Goal: Information Seeking & Learning: Learn about a topic

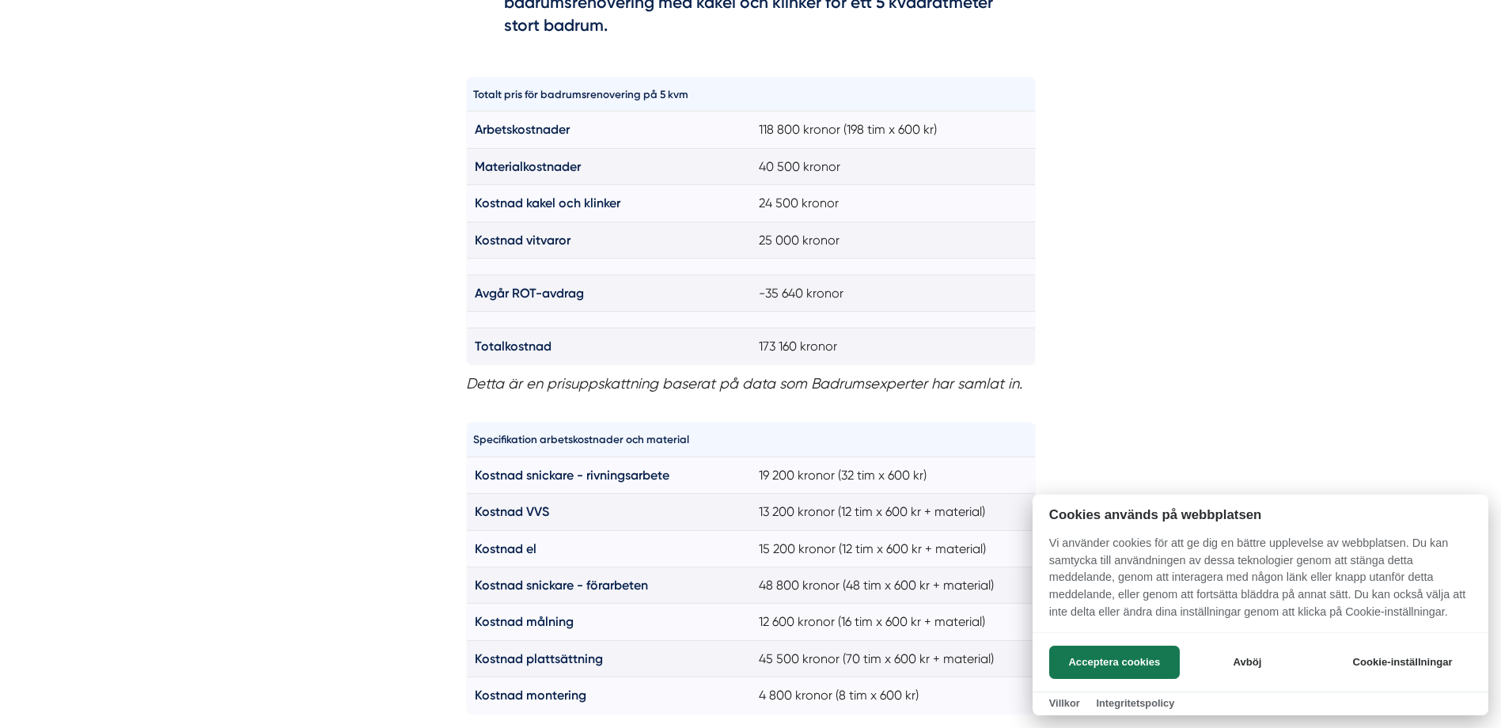
scroll to position [1029, 0]
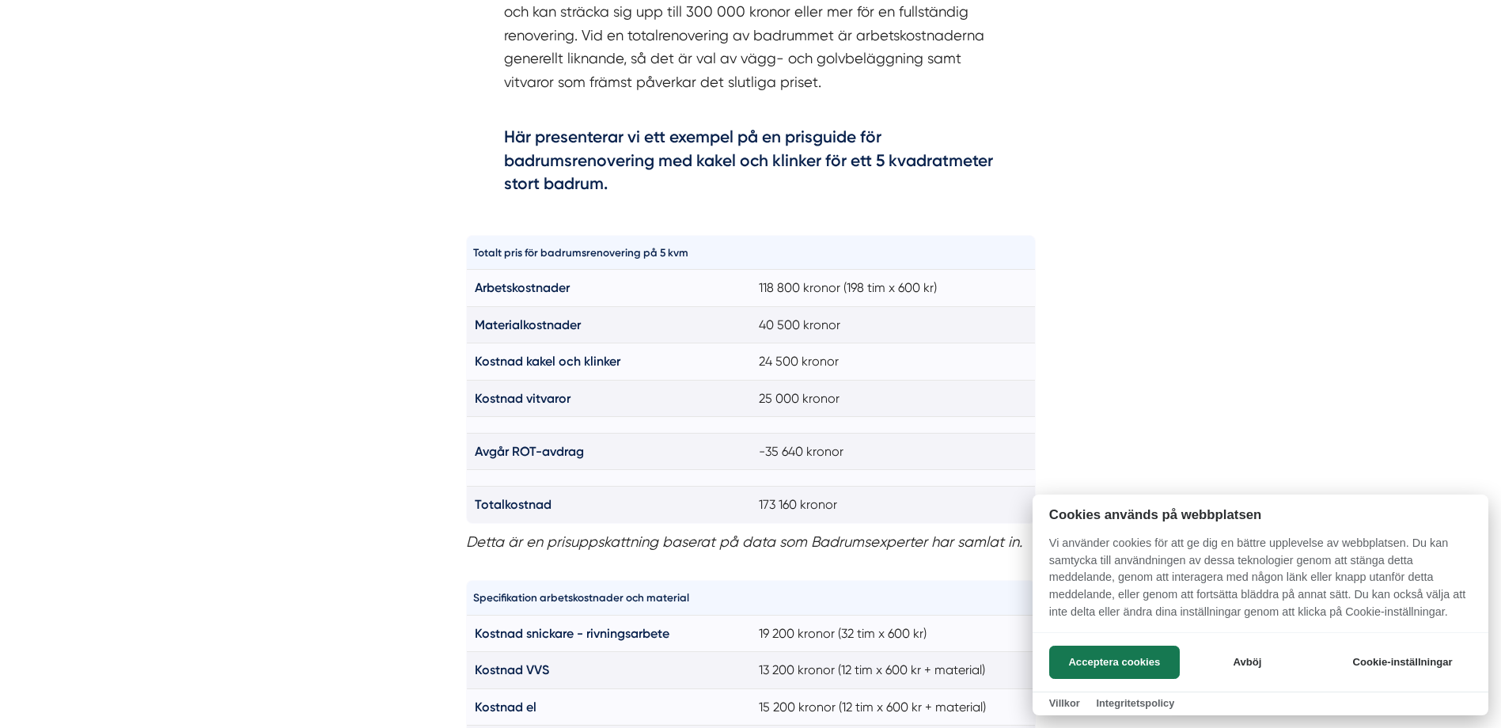
drag, startPoint x: 670, startPoint y: 196, endPoint x: 476, endPoint y: 120, distance: 208.3
click at [476, 120] on div at bounding box center [750, 364] width 1501 height 728
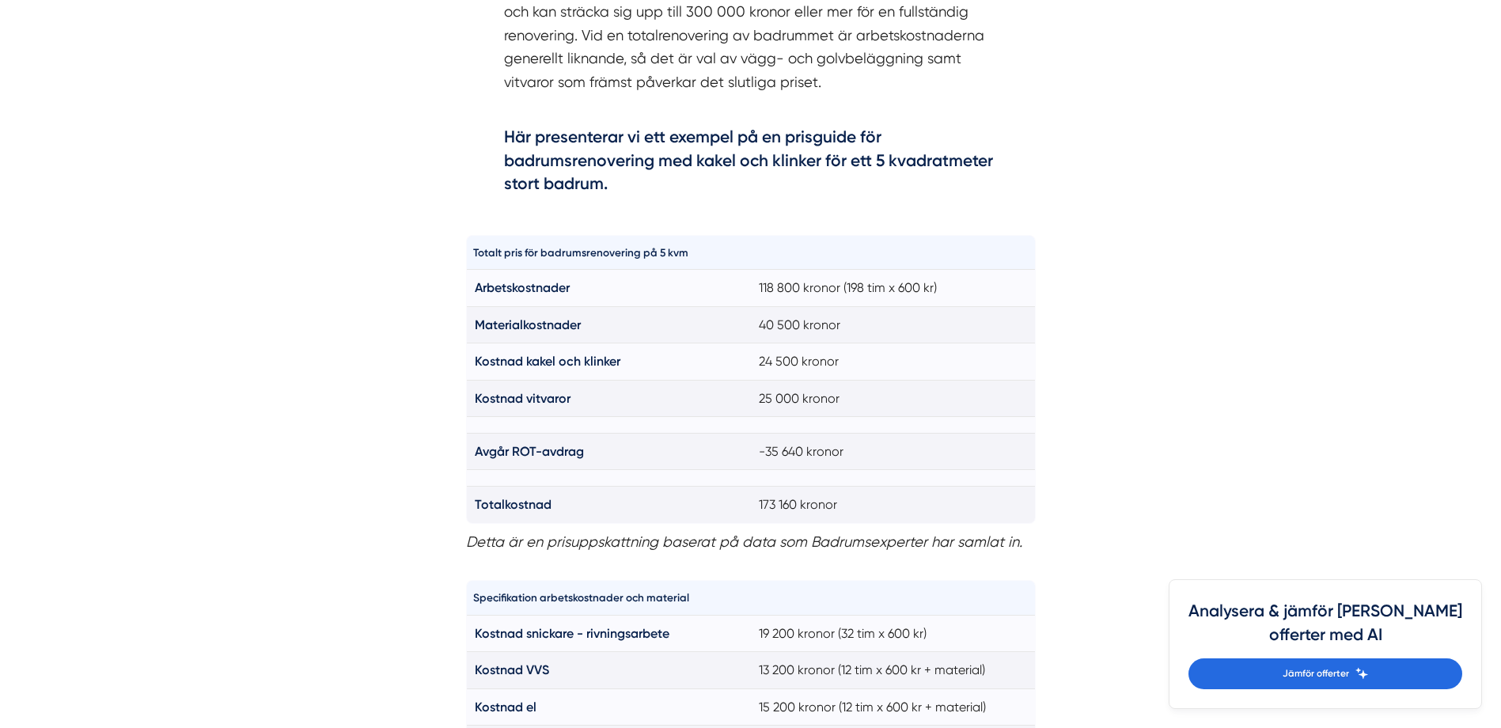
drag, startPoint x: 504, startPoint y: 130, endPoint x: 822, endPoint y: 185, distance: 323.0
click at [822, 185] on div "Kostnad badrumsrenovering 2025 Det finns flera faktorer som påverkar priset för…" at bounding box center [751, 55] width 570 height 340
drag, startPoint x: 822, startPoint y: 185, endPoint x: 851, endPoint y: 207, distance: 36.1
click at [851, 207] on div "Kostnad badrumsrenovering 2025 Det finns flera faktorer som påverkar priset för…" at bounding box center [751, 55] width 570 height 340
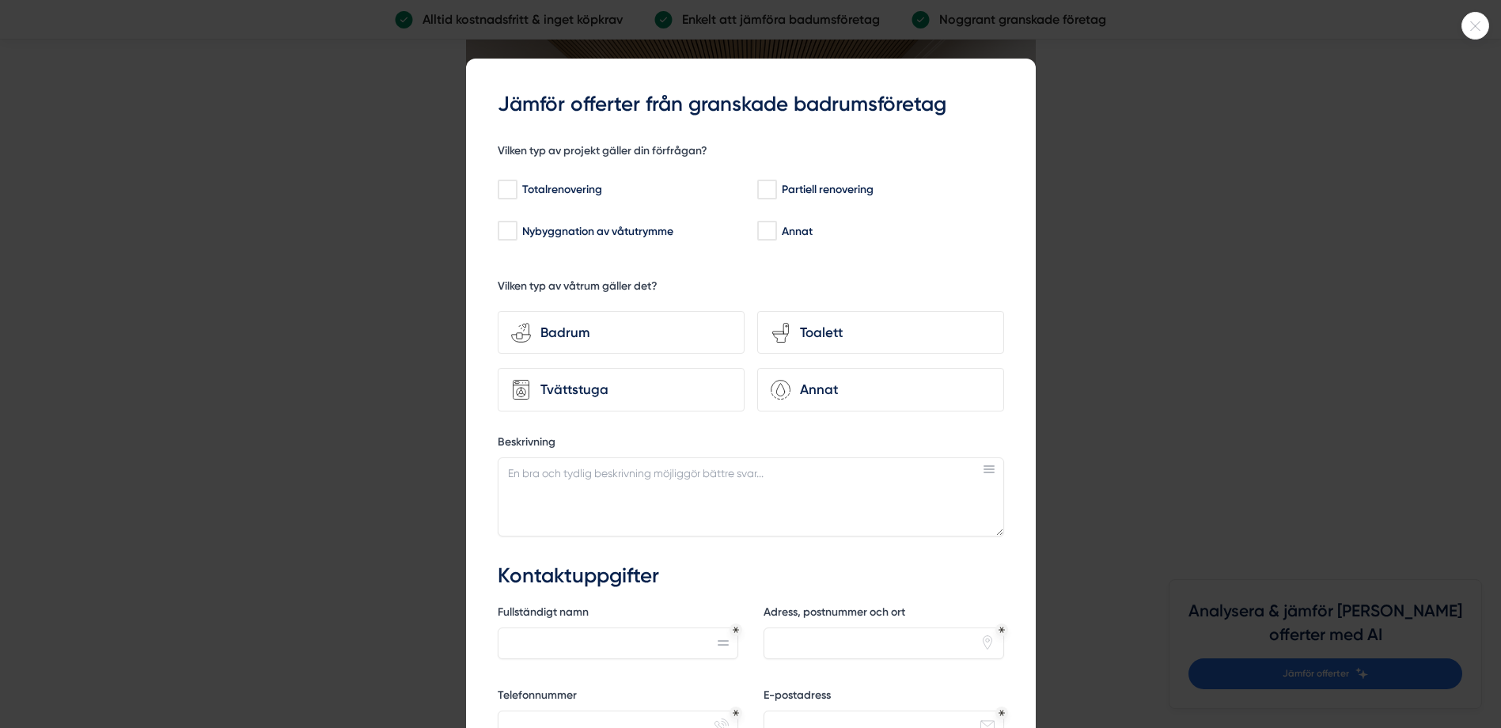
scroll to position [4432, 0]
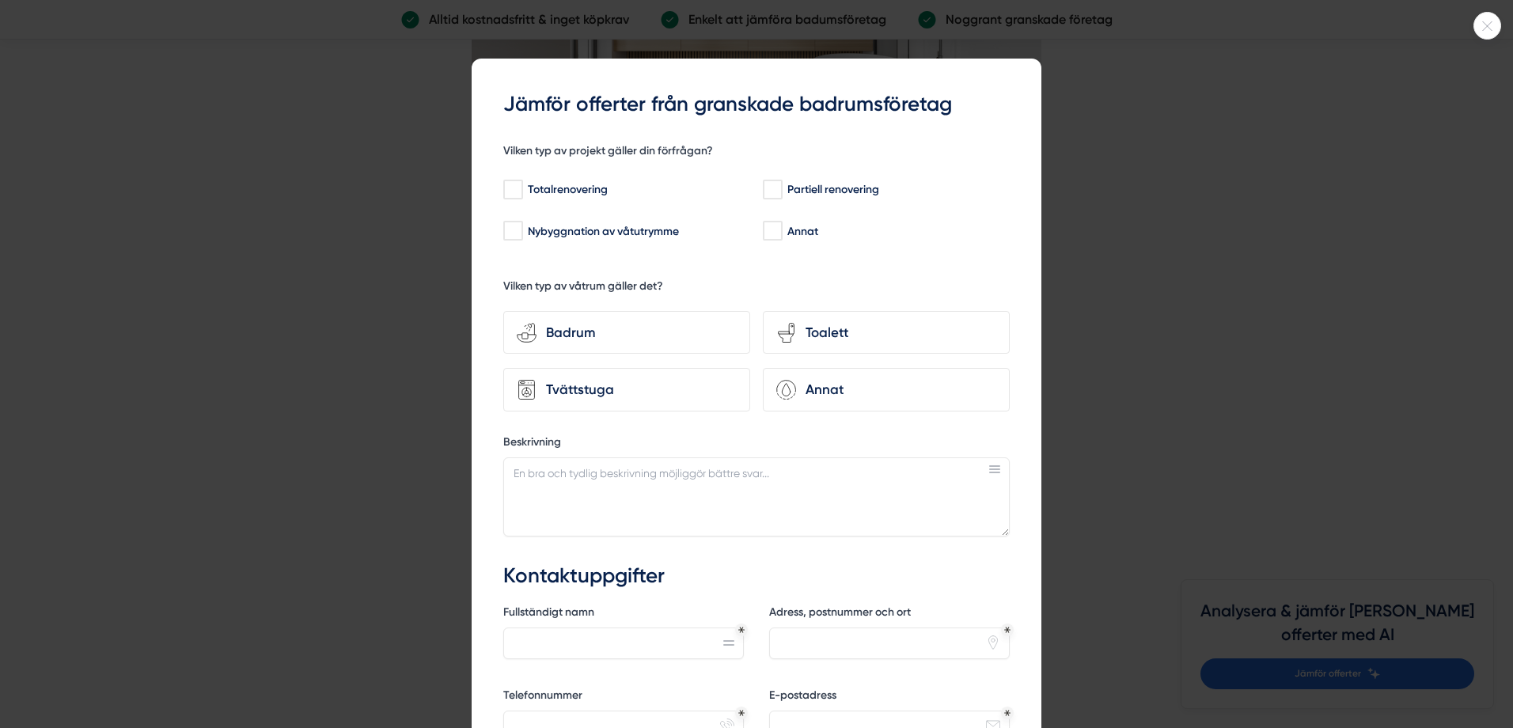
click at [1477, 27] on icon at bounding box center [1488, 25] width 26 height 9
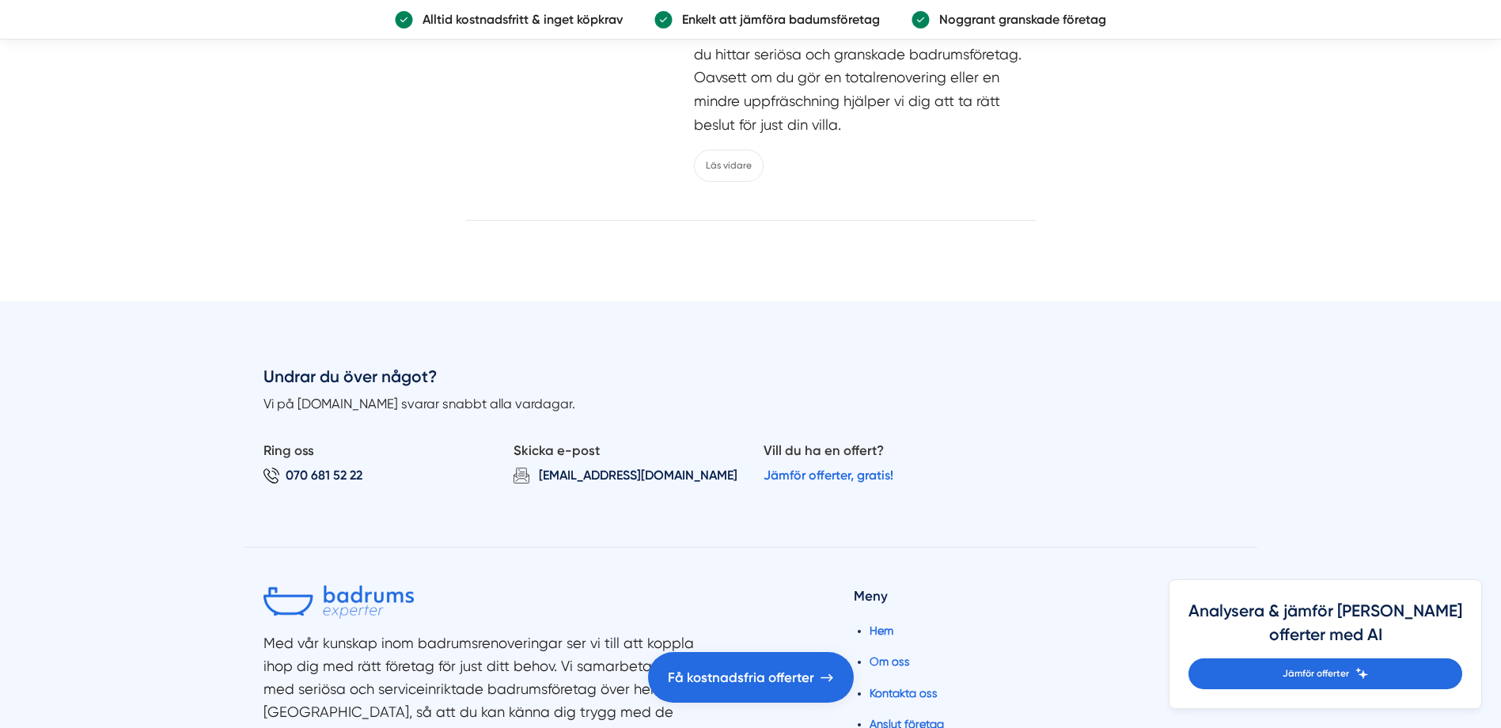
scroll to position [8152, 0]
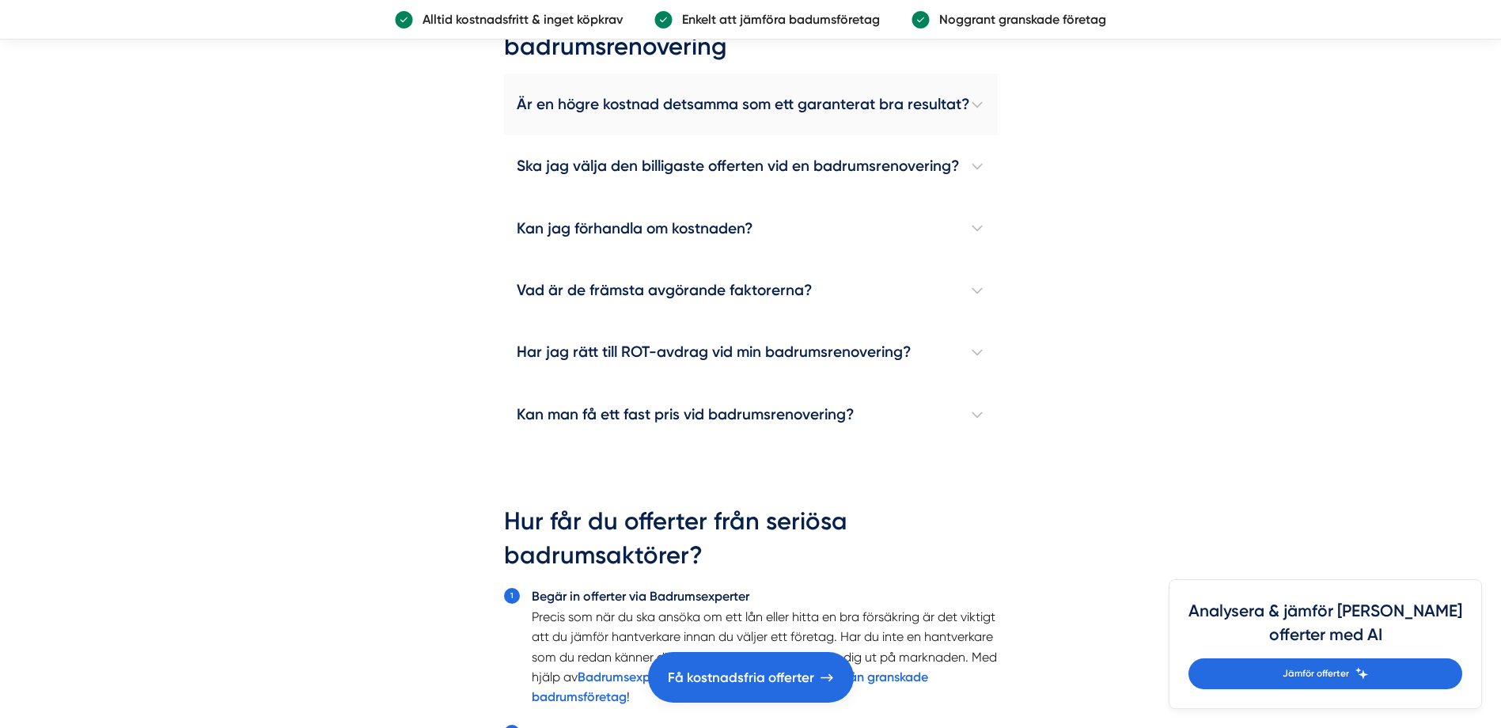
scroll to position [4591, 0]
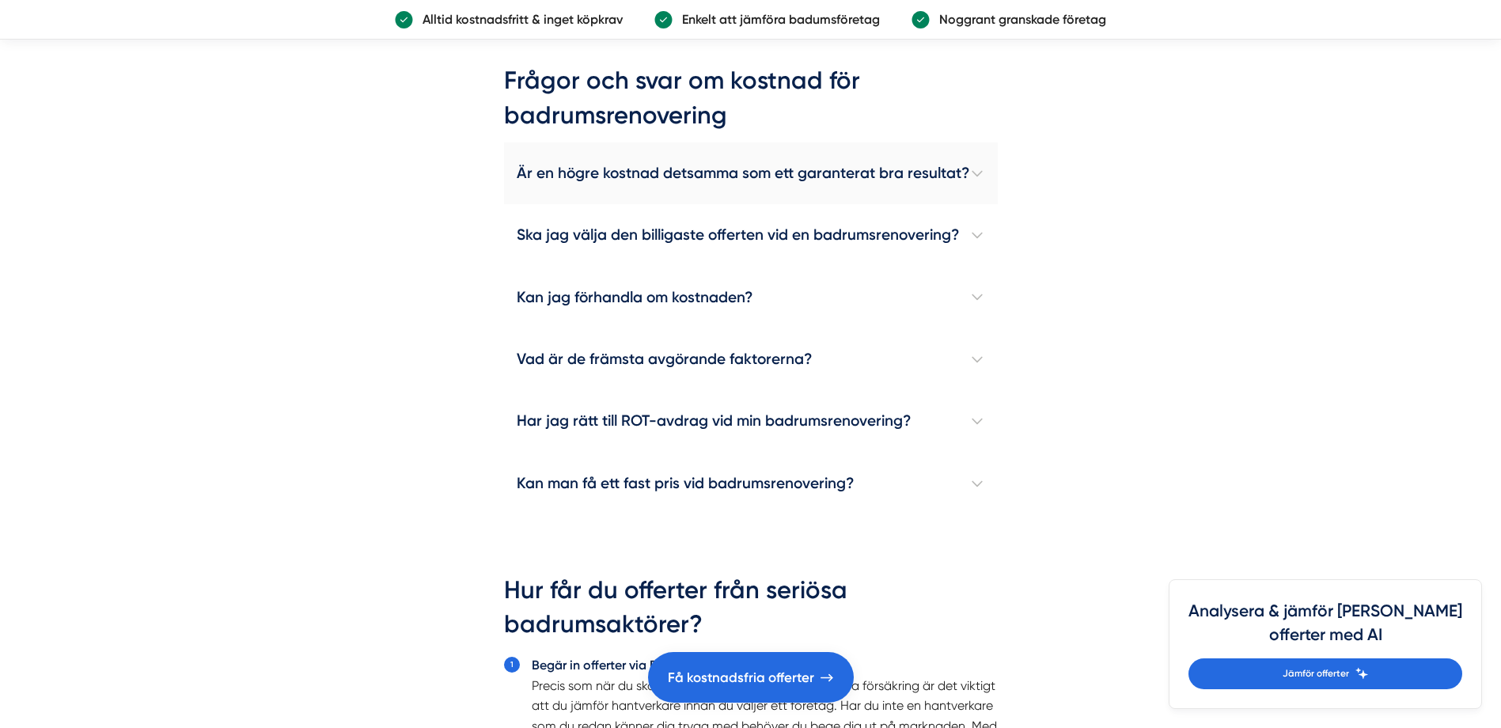
click at [971, 172] on h4 "Är en högre kostnad detsamma som ett garanterat bra resultat?" at bounding box center [751, 173] width 494 height 62
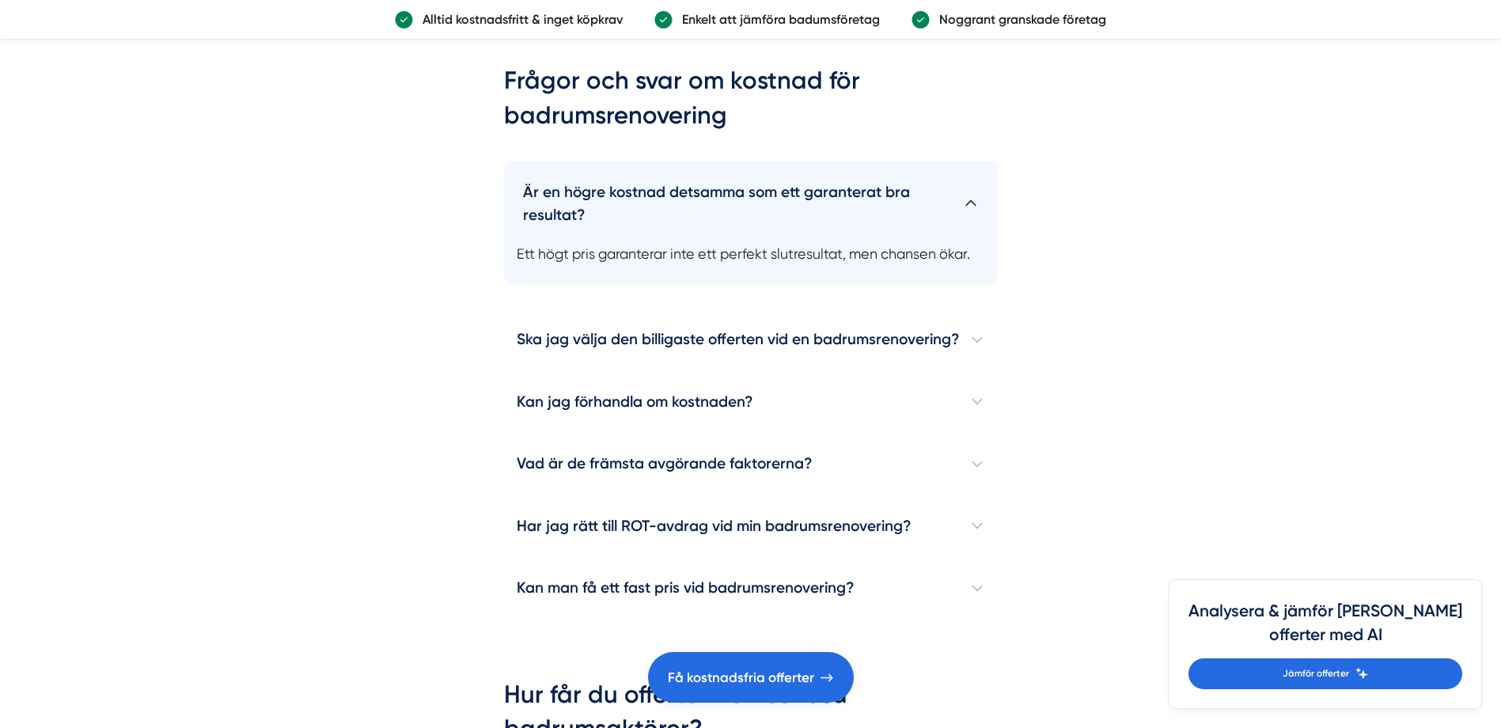
click at [972, 188] on h4 "Är en högre kostnad detsamma som ett garanterat bra resultat?" at bounding box center [751, 197] width 494 height 72
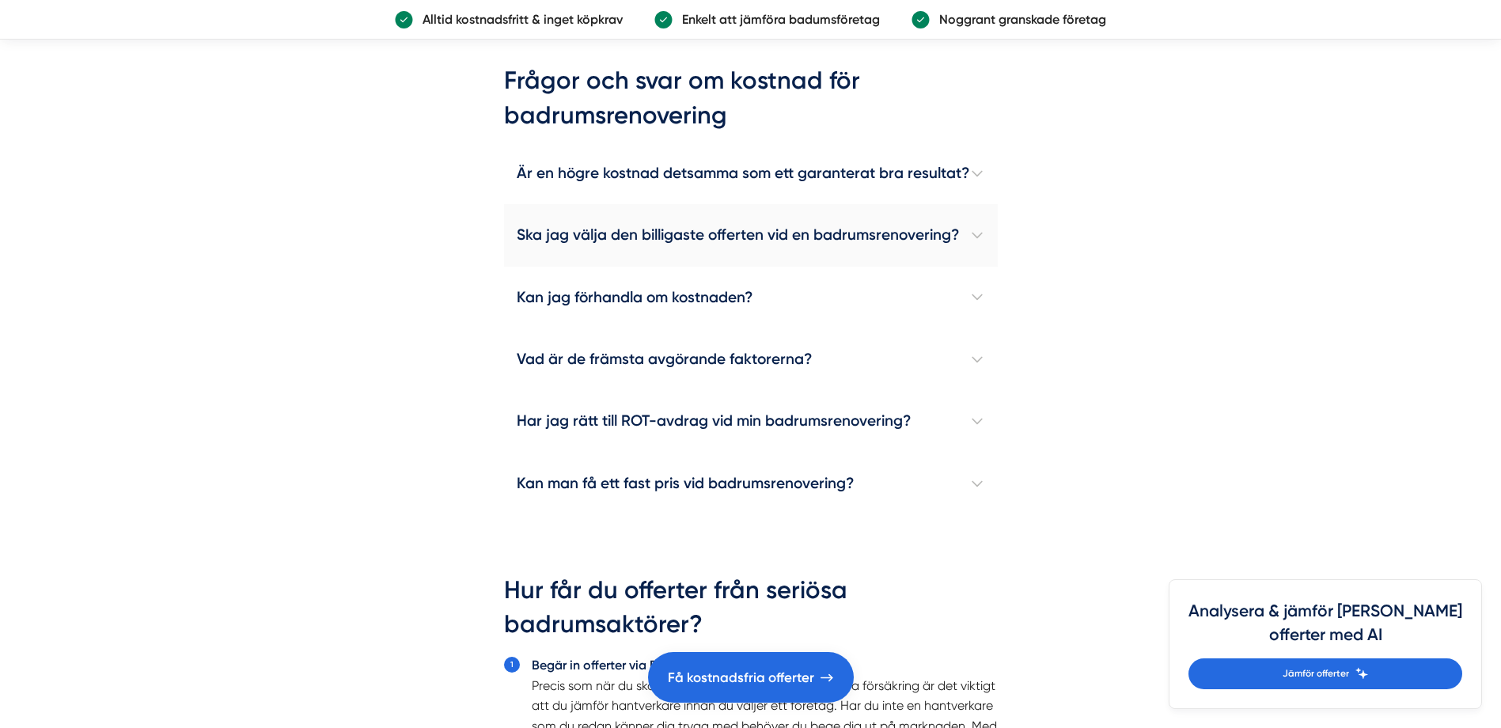
click at [972, 238] on h4 "Ska jag välja den billigaste offerten vid en badrumsrenovering?" at bounding box center [751, 235] width 494 height 62
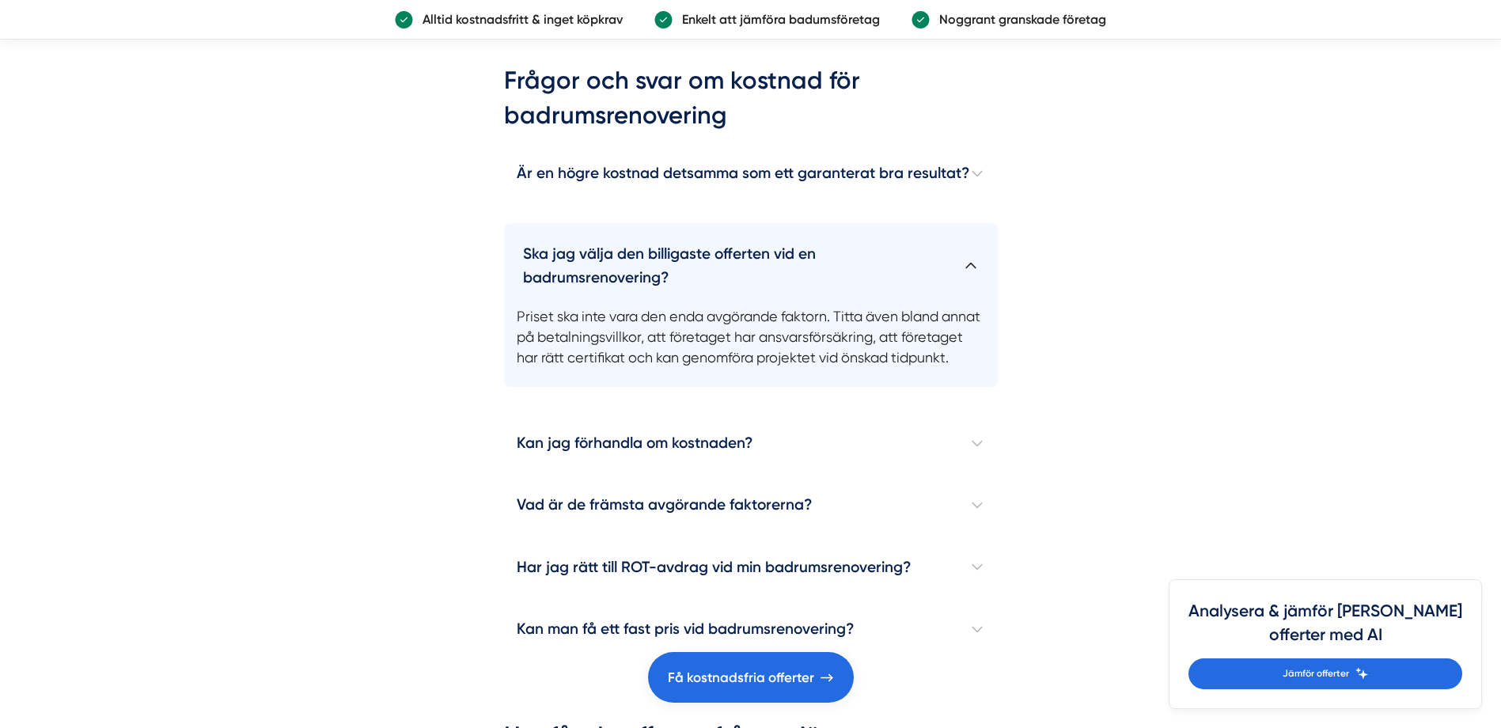
click at [950, 251] on h4 "Ska jag välja den billigaste offerten vid en badrumsrenovering?" at bounding box center [751, 259] width 494 height 72
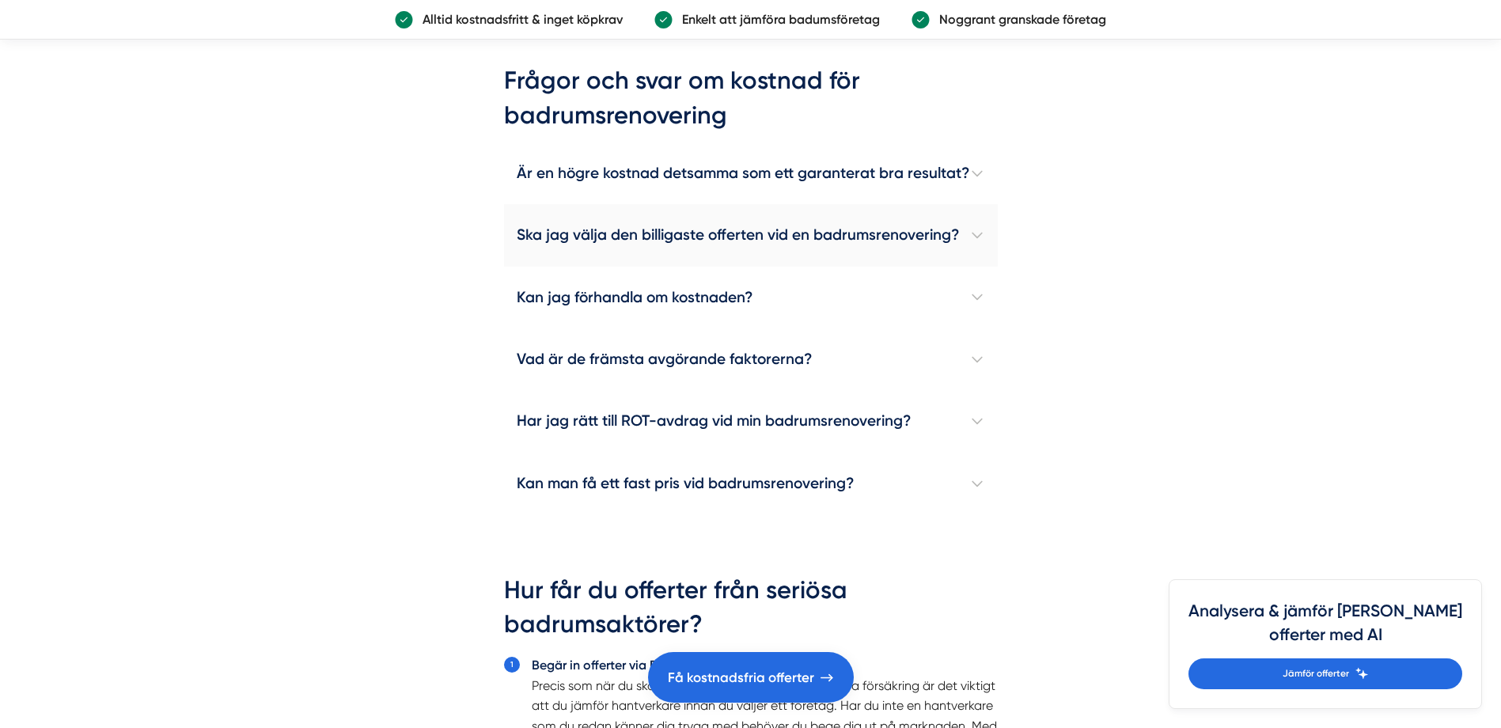
click at [981, 237] on h4 "Ska jag välja den billigaste offerten vid en badrumsrenovering?" at bounding box center [751, 235] width 494 height 62
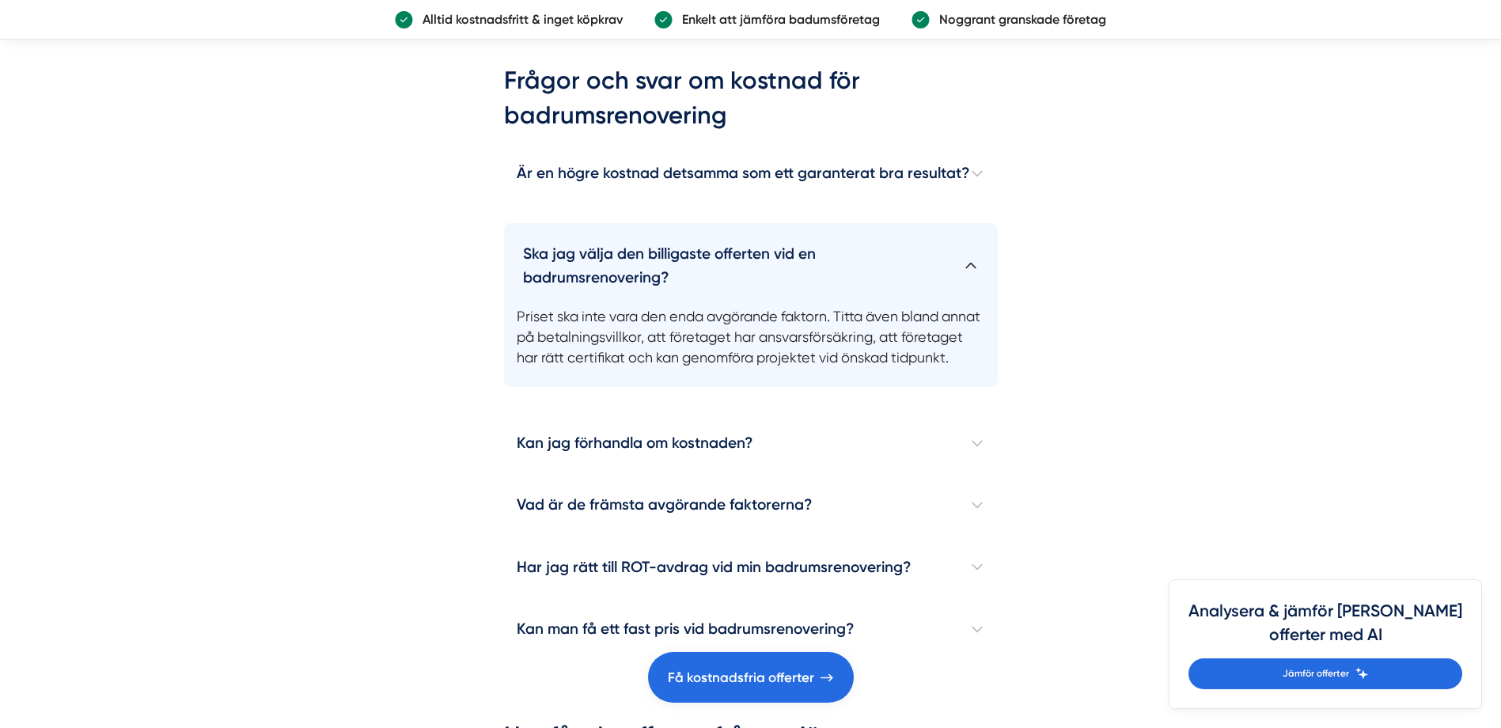
scroll to position [4670, 0]
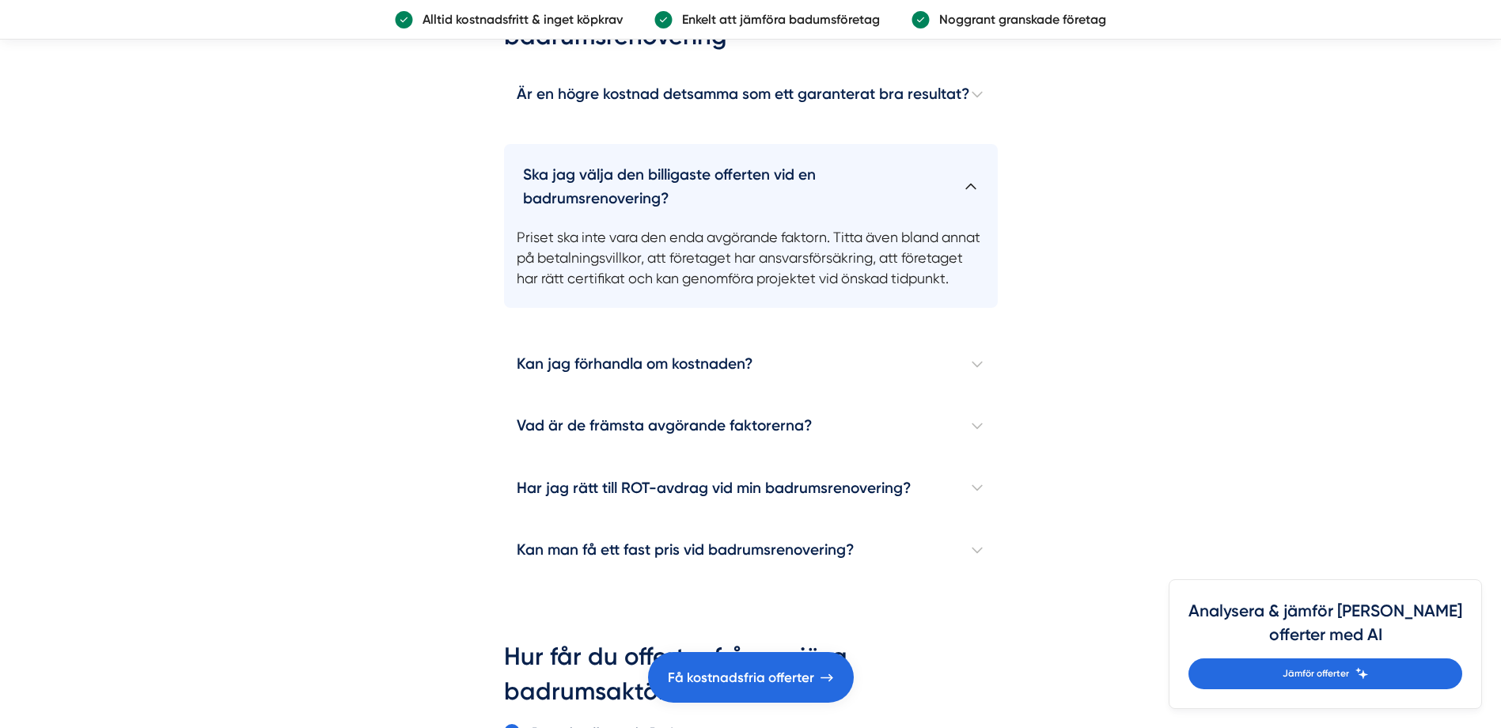
click at [977, 181] on h4 "Ska jag välja den billigaste offerten vid en badrumsrenovering?" at bounding box center [751, 180] width 494 height 72
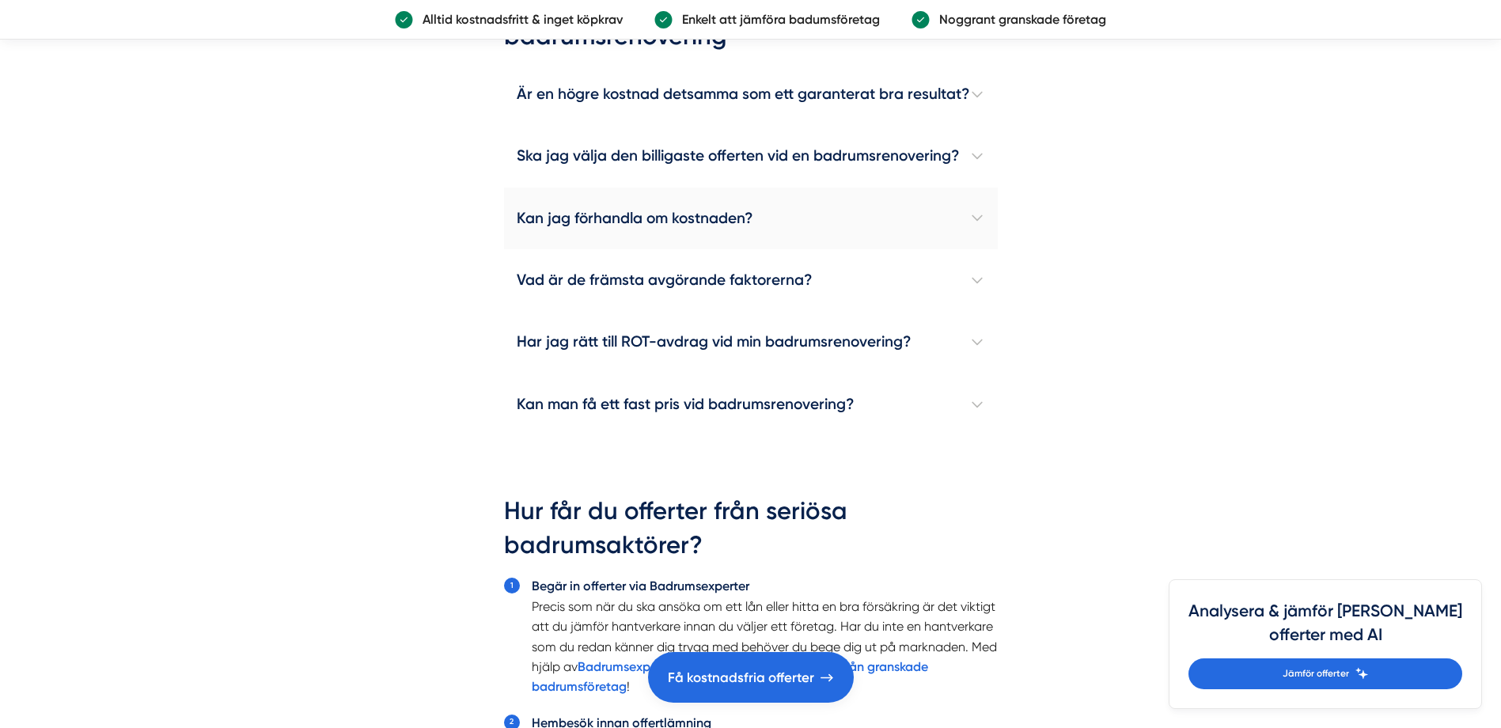
click at [972, 221] on h4 "Kan jag förhandla om kostnaden?" at bounding box center [751, 219] width 494 height 62
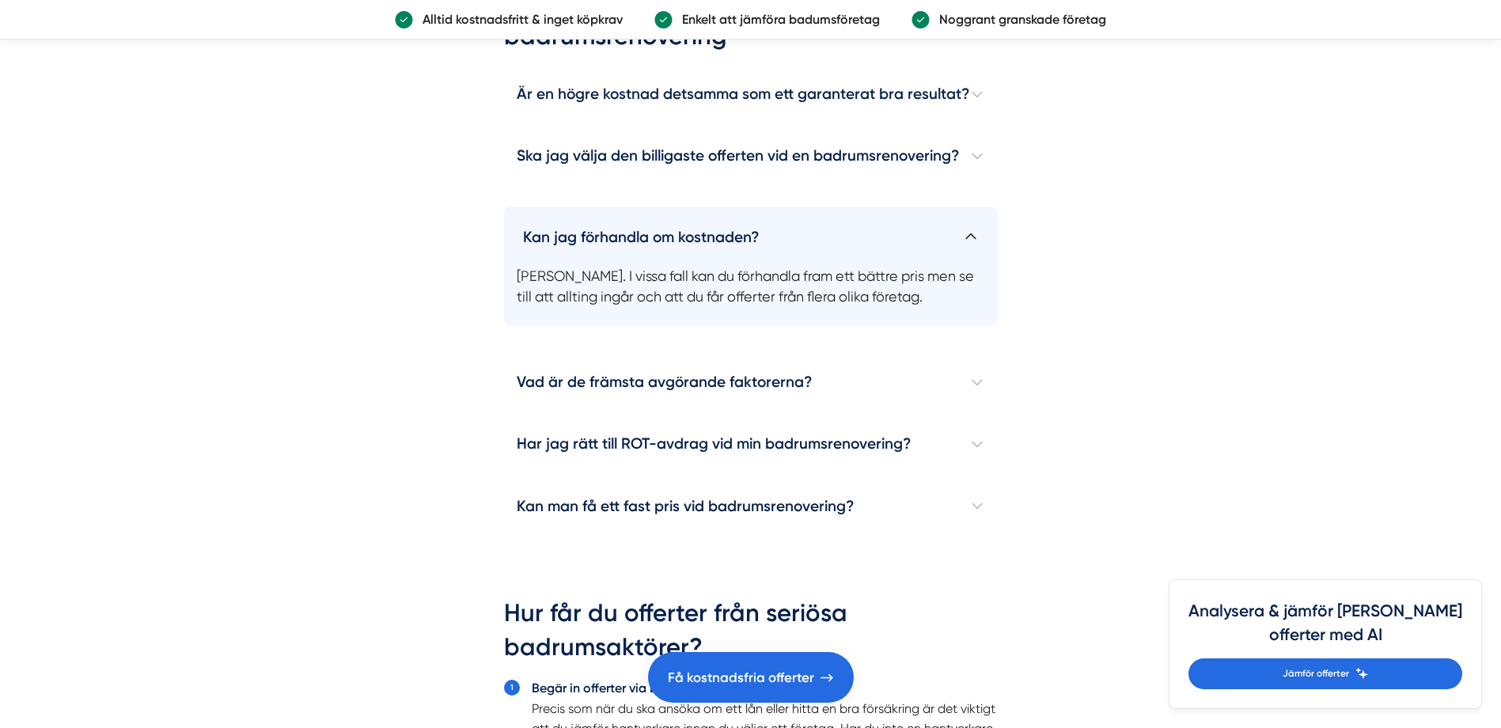
click at [978, 238] on h4 "Kan jag förhandla om kostnaden?" at bounding box center [751, 231] width 494 height 48
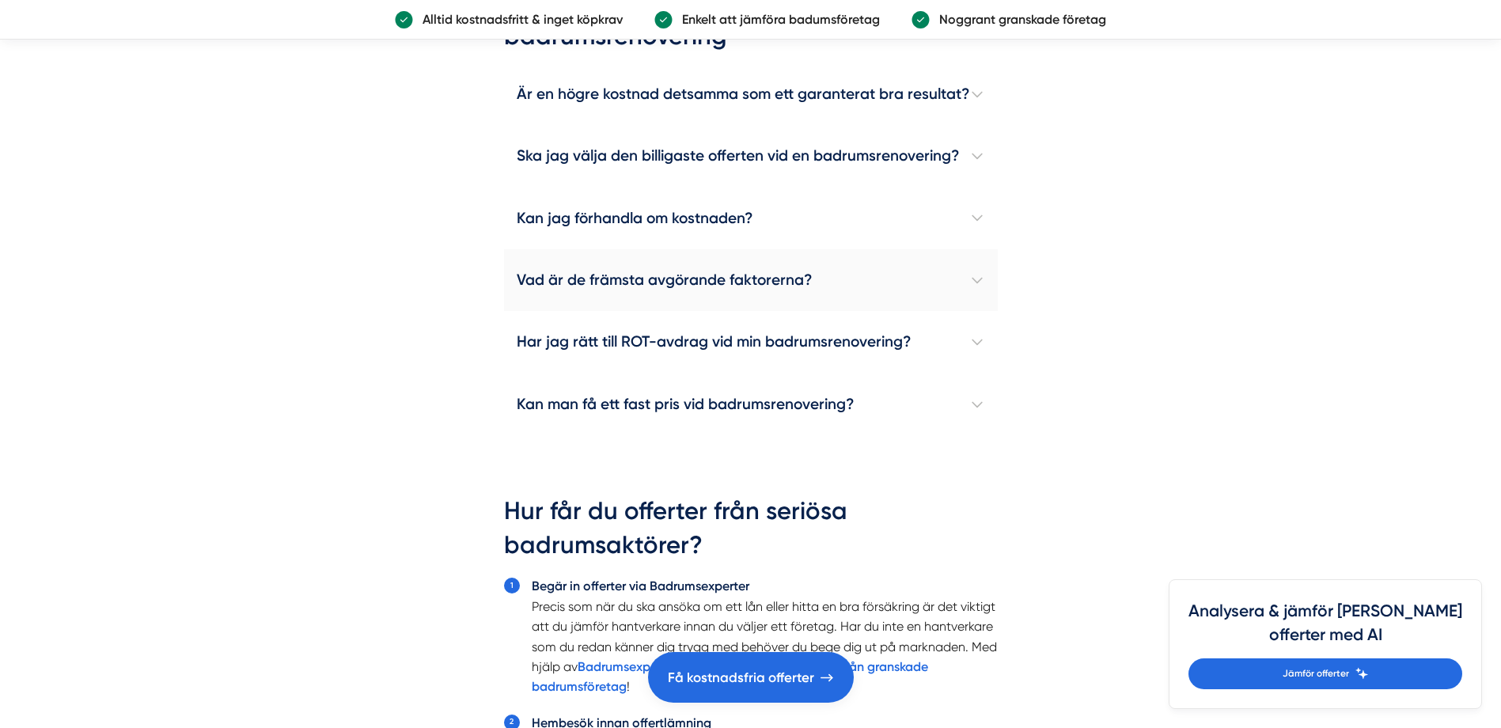
click at [968, 285] on h4 "Vad är de främsta avgörande faktorerna?" at bounding box center [751, 280] width 494 height 62
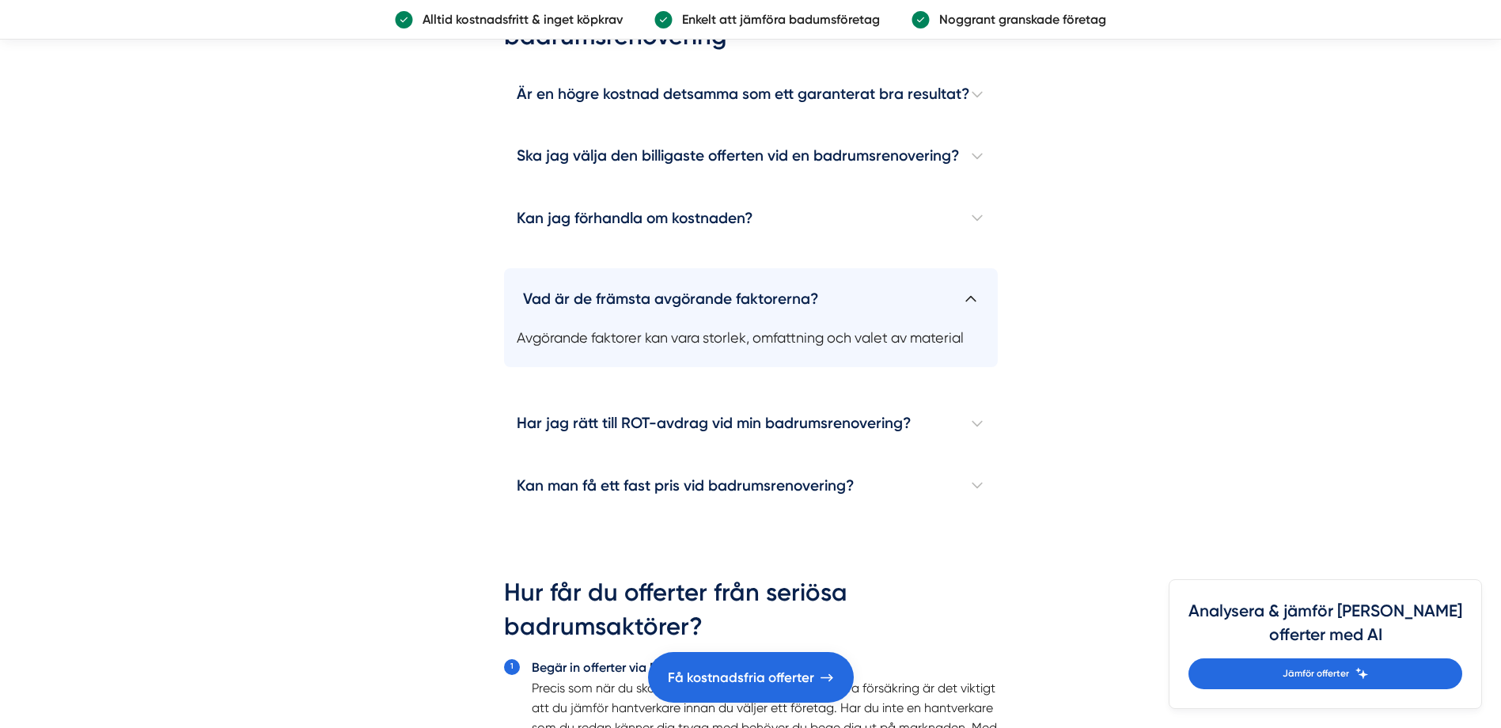
click at [970, 290] on h4 "Vad är de främsta avgörande faktorerna?" at bounding box center [751, 292] width 494 height 48
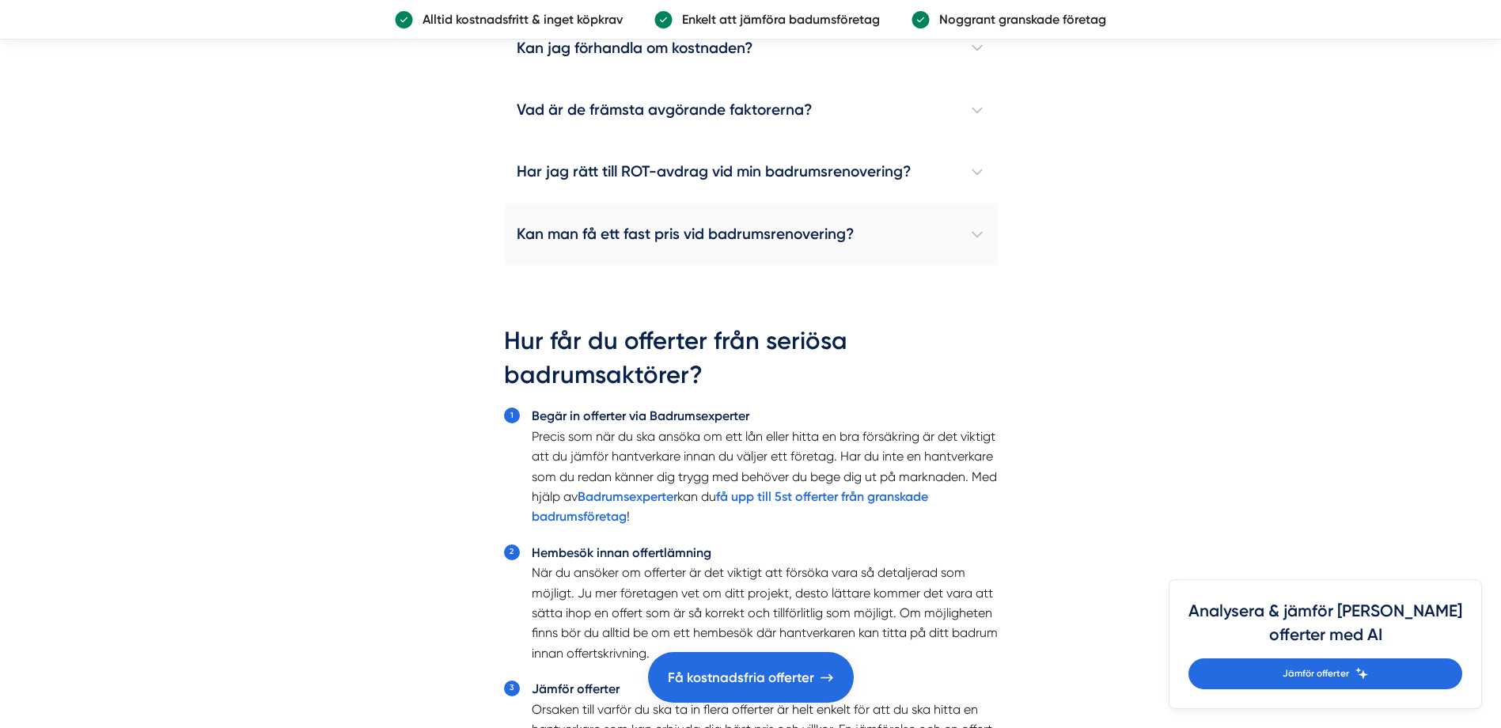
scroll to position [4907, 0]
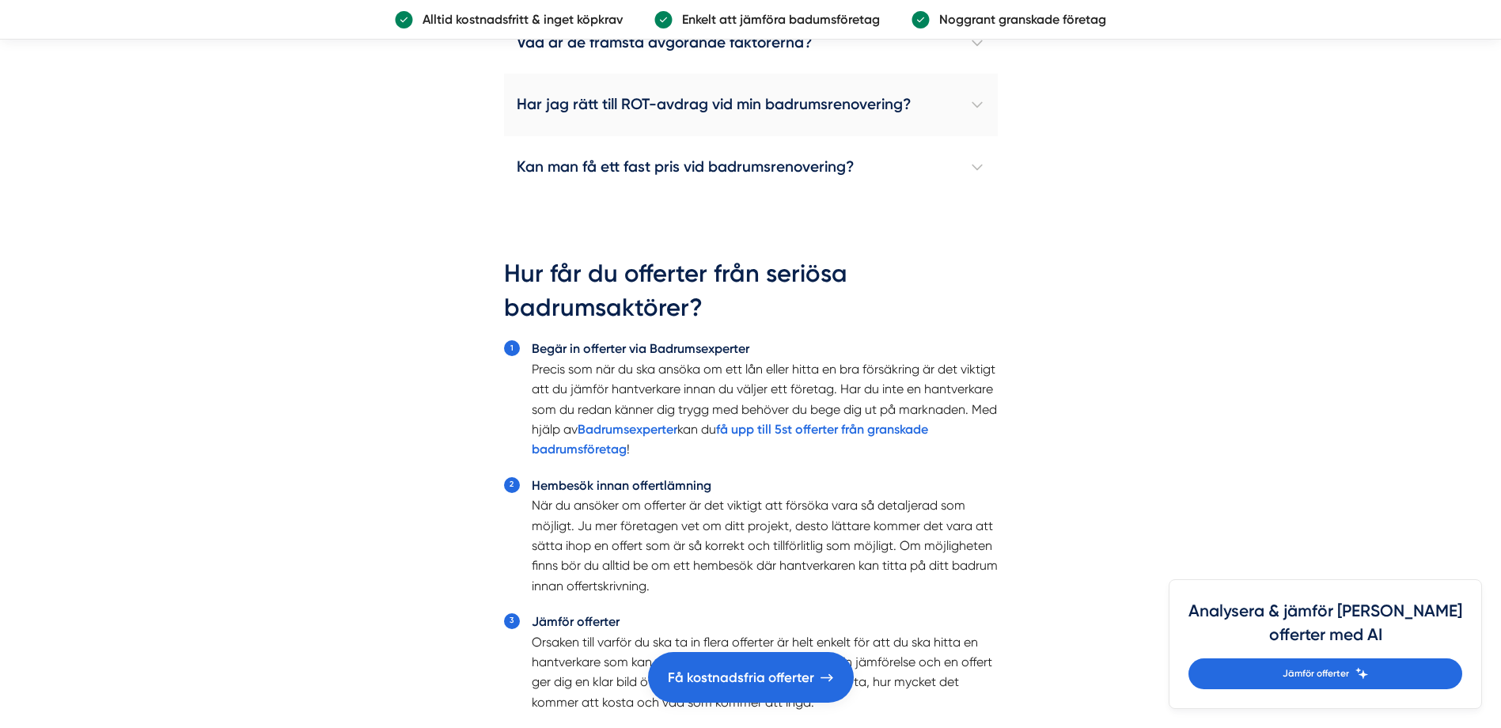
click at [971, 103] on h4 "Har jag rätt till ROT-avdrag vid min badrumsrenovering?" at bounding box center [751, 105] width 494 height 62
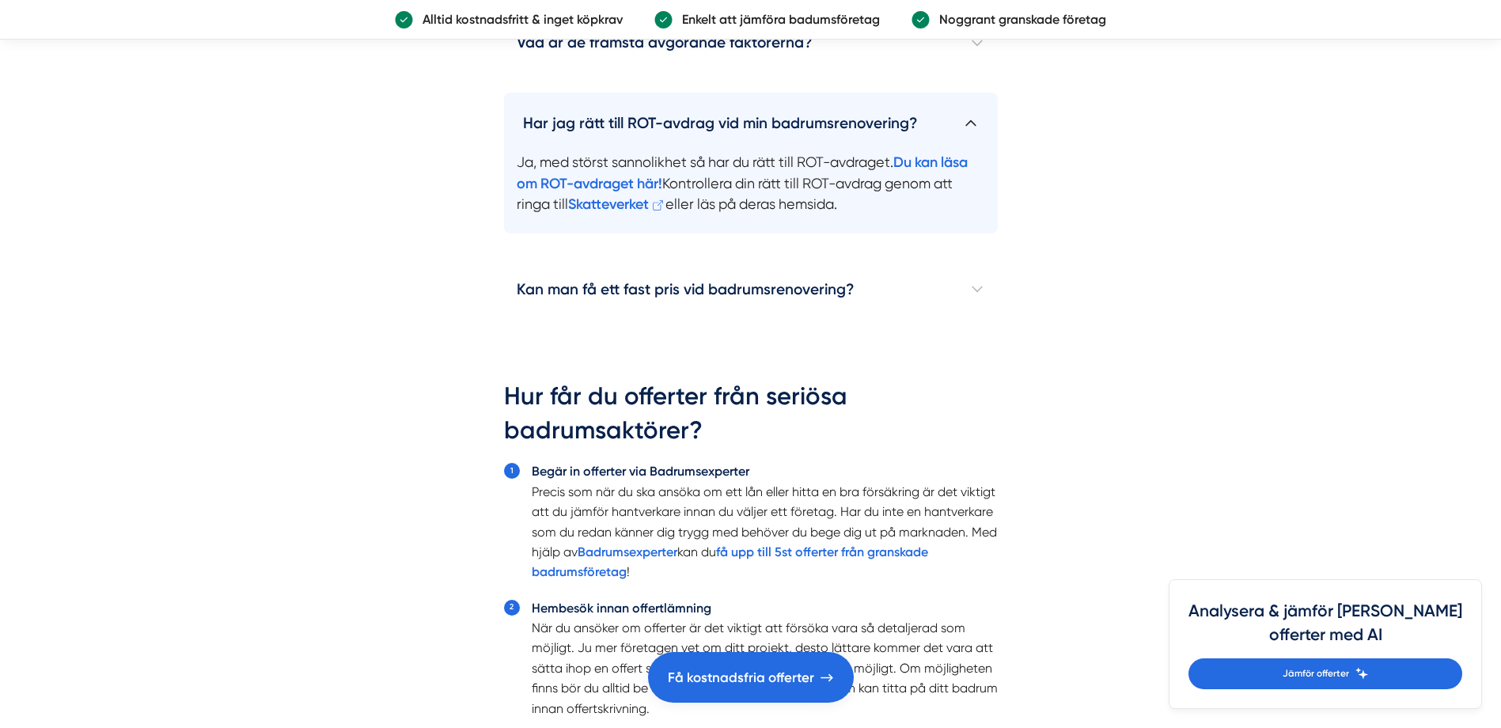
click at [985, 119] on h4 "Har jag rätt till ROT-avdrag vid min badrumsrenovering?" at bounding box center [751, 117] width 494 height 48
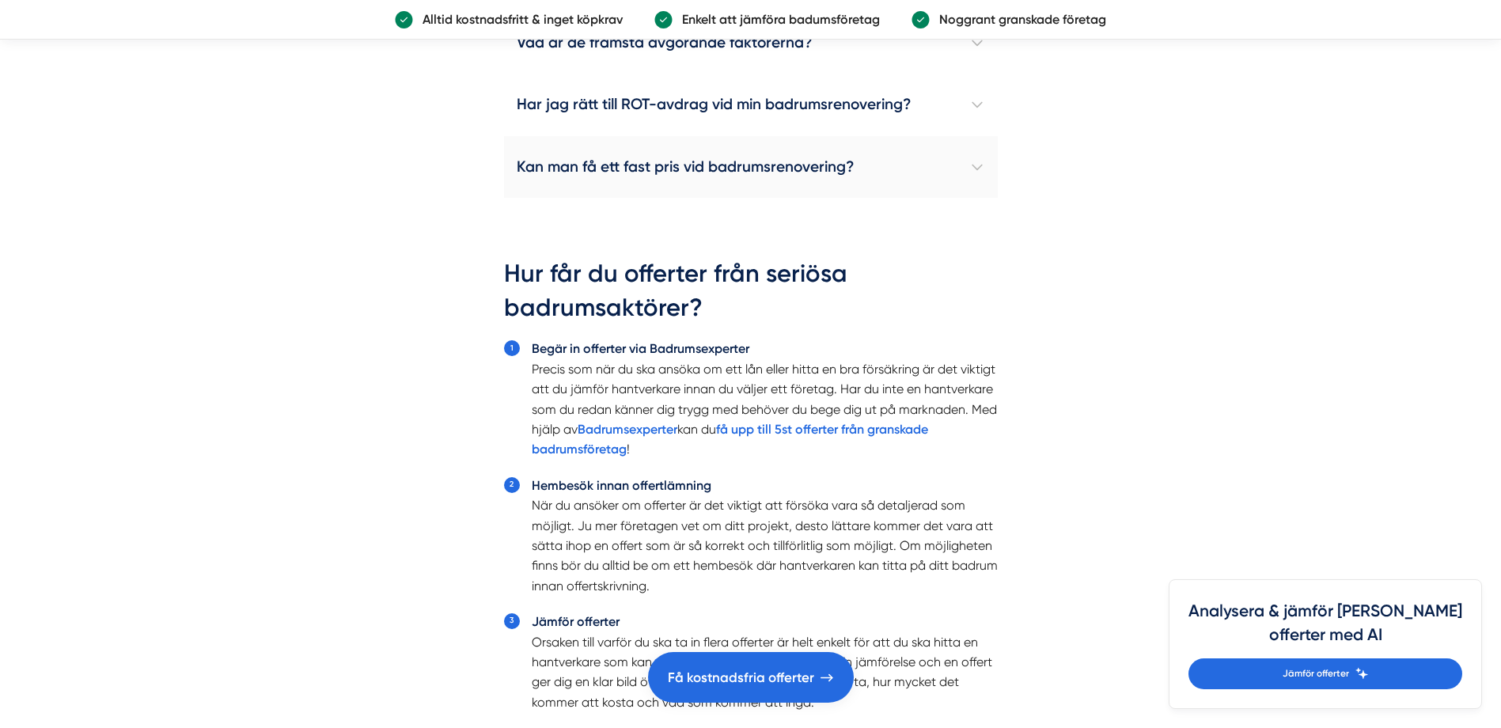
click at [979, 173] on h4 "Kan man få ett fast pris vid badrumsrenovering?" at bounding box center [751, 167] width 494 height 62
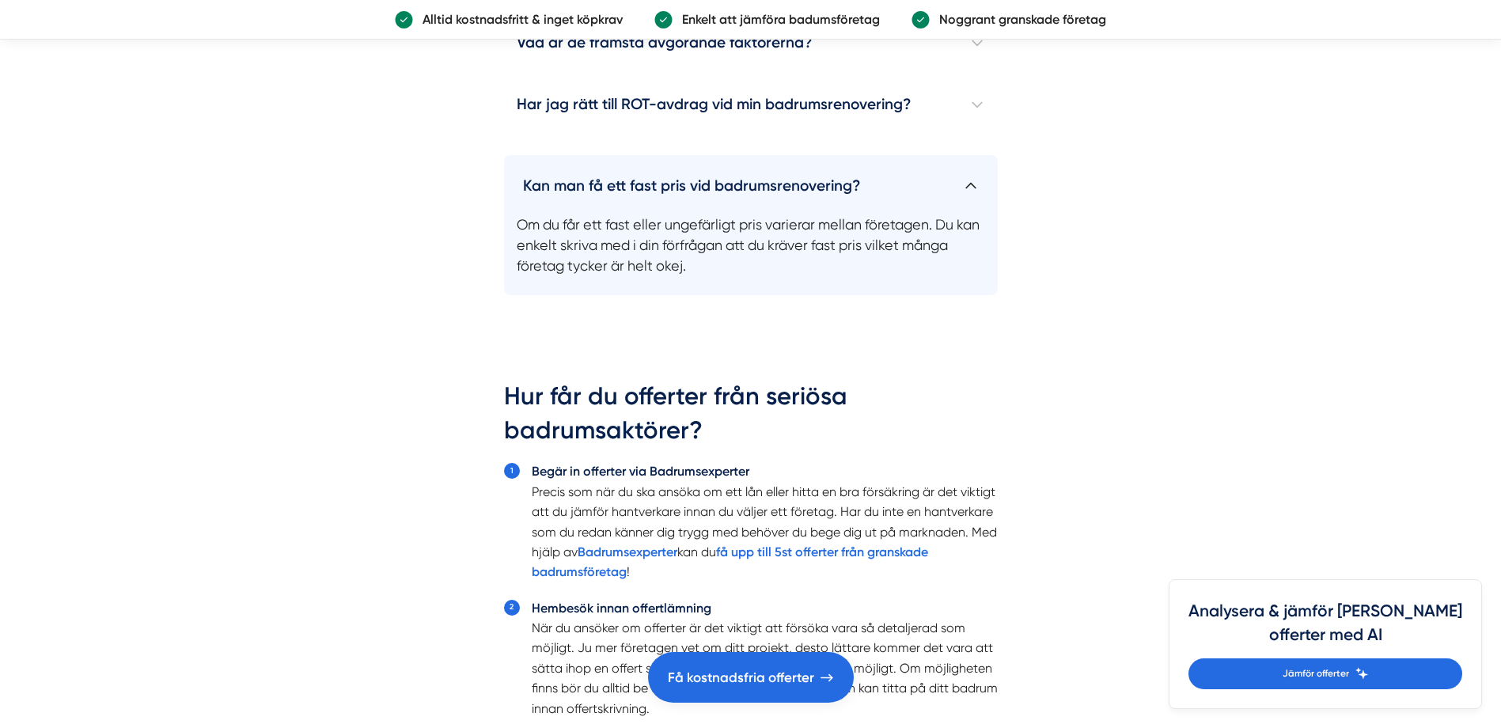
click at [963, 178] on h4 "Kan man få ett fast pris vid badrumsrenovering?" at bounding box center [751, 179] width 494 height 48
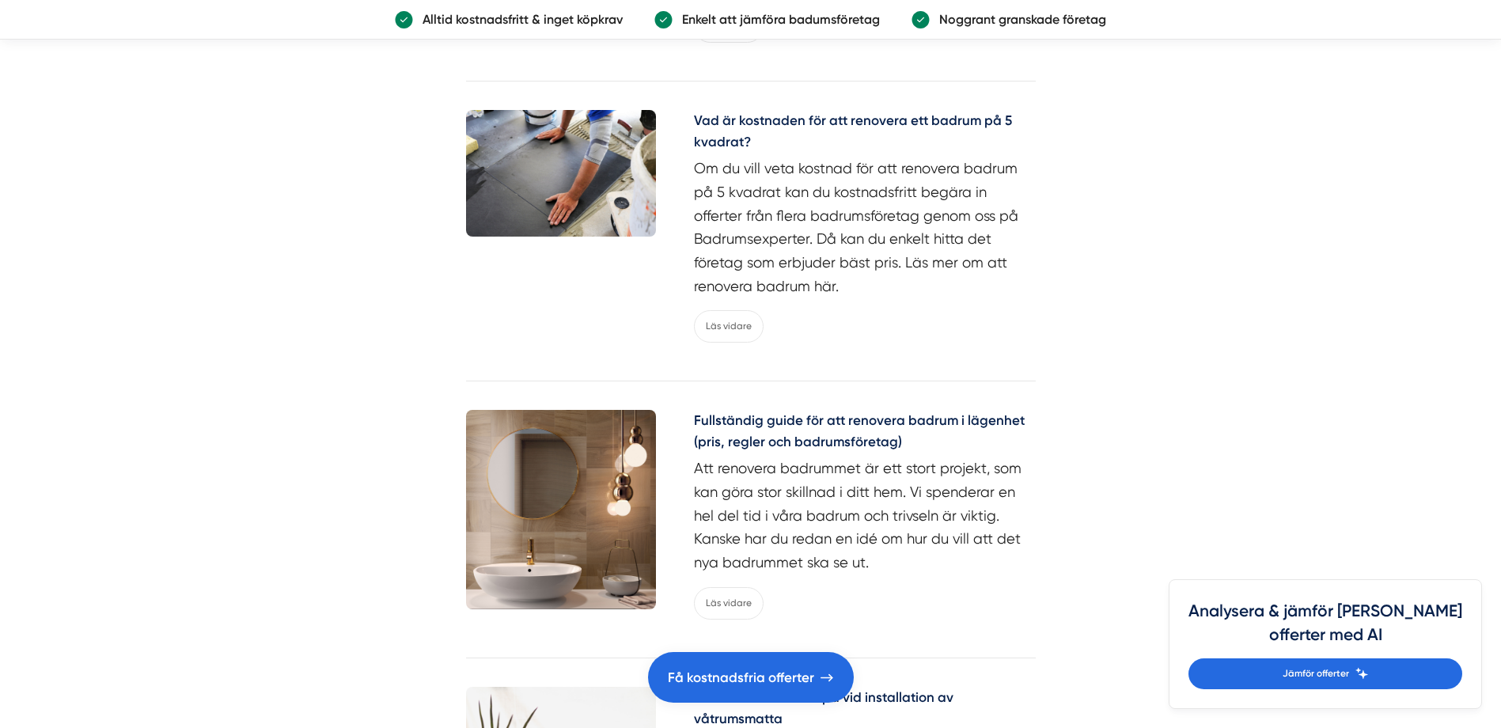
scroll to position [6728, 0]
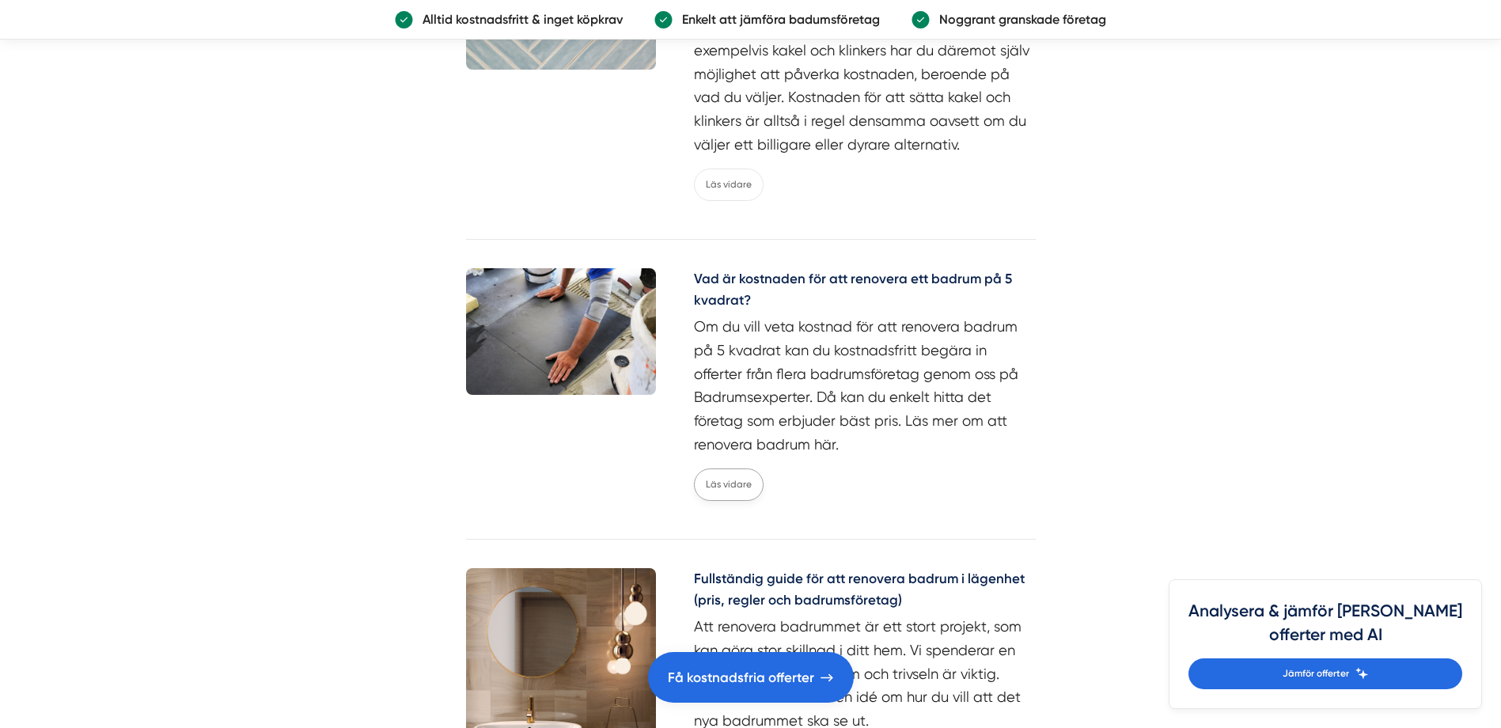
click at [753, 475] on link "Läs vidare" at bounding box center [729, 485] width 70 height 32
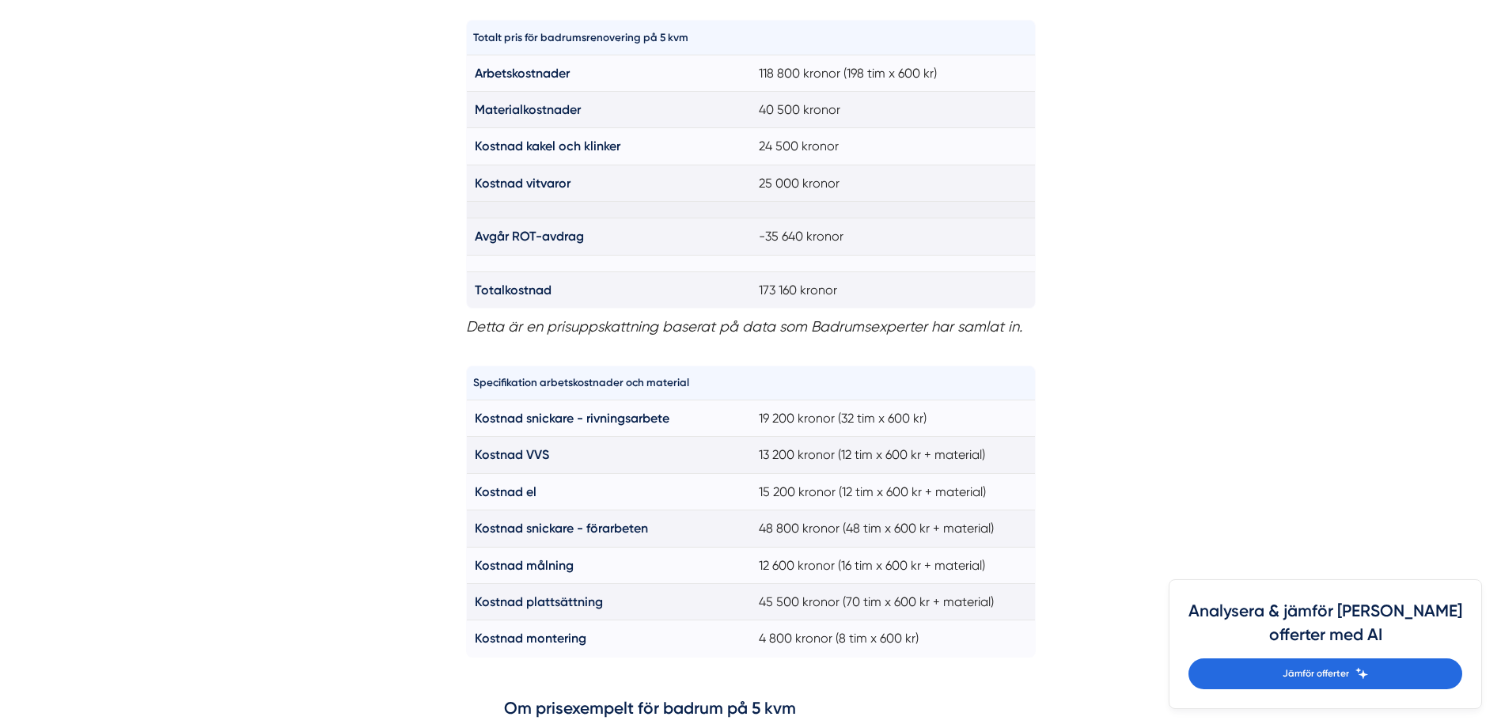
scroll to position [1583, 0]
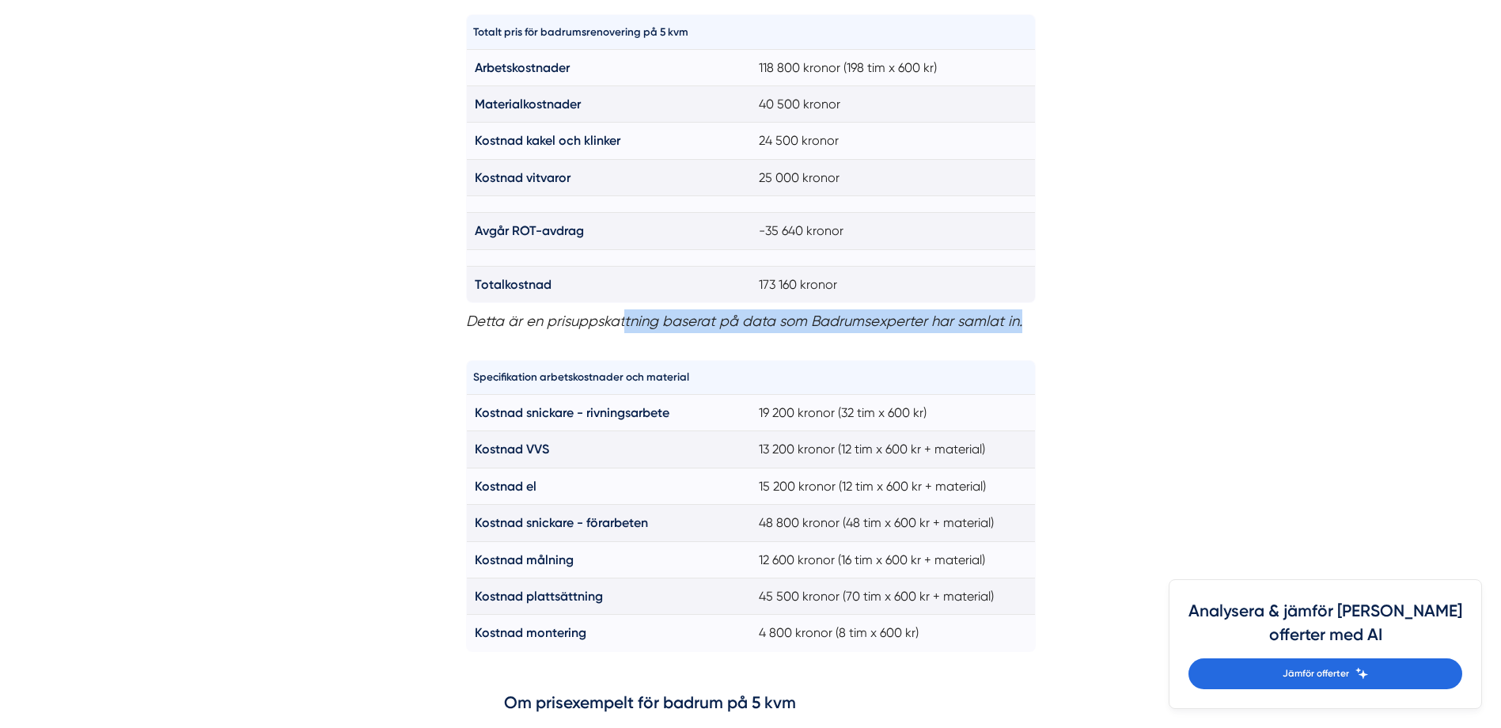
drag, startPoint x: 624, startPoint y: 320, endPoint x: 1038, endPoint y: 320, distance: 414.7
drag, startPoint x: 1038, startPoint y: 320, endPoint x: 1000, endPoint y: 334, distance: 41.3
click at [1000, 334] on div "Totalt pris för badrumsrenovering på 5 kvm Arbetskostnader 118 800 kronor (198 …" at bounding box center [751, 177] width 570 height 345
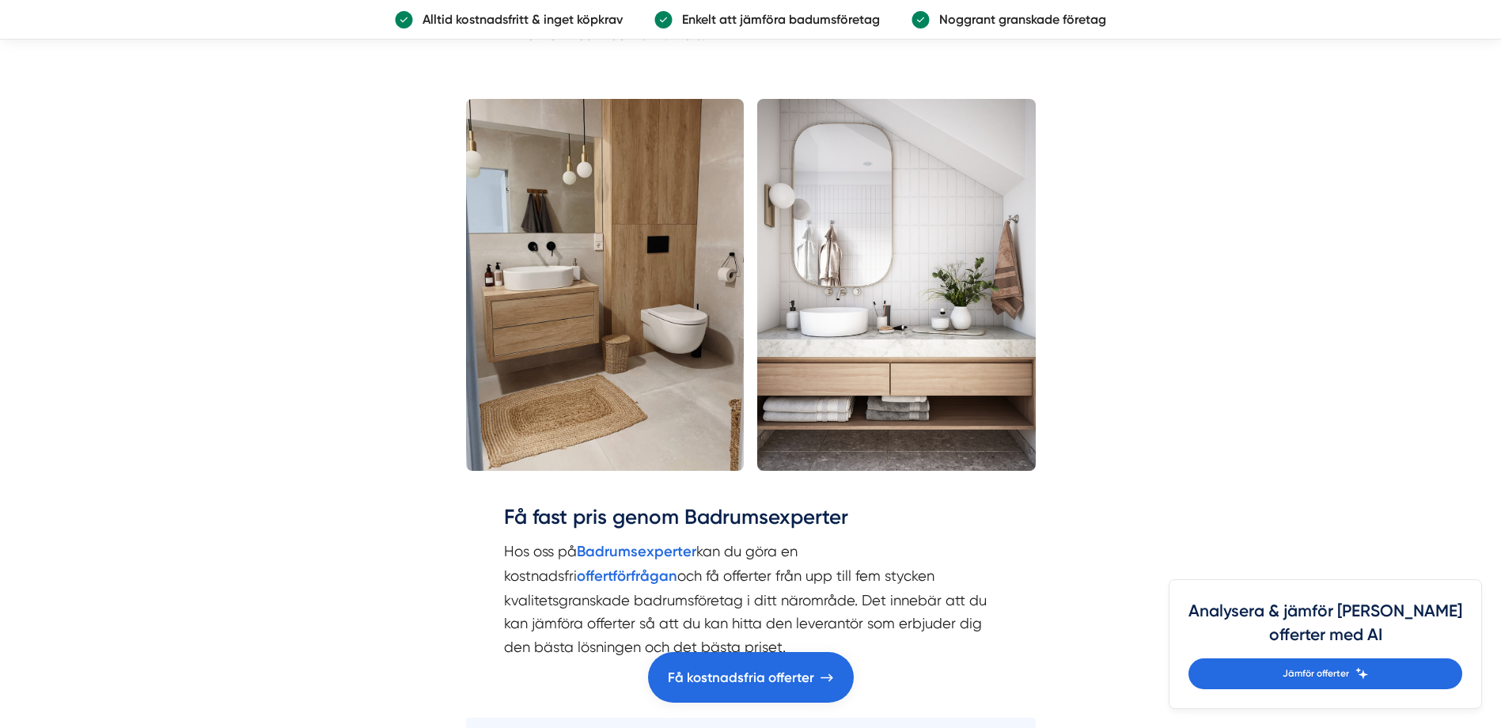
scroll to position [2454, 0]
